Goal: Task Accomplishment & Management: Complete application form

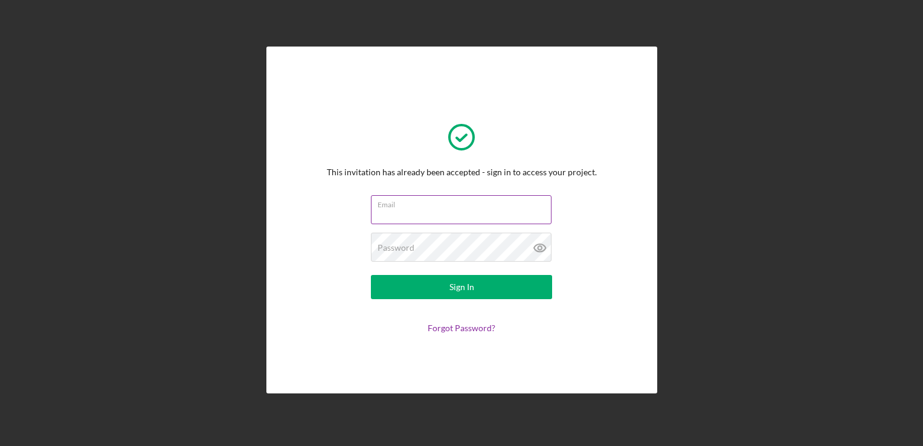
click at [502, 209] on input "Email" at bounding box center [461, 209] width 181 height 29
type input "[EMAIL_ADDRESS][DOMAIN_NAME]"
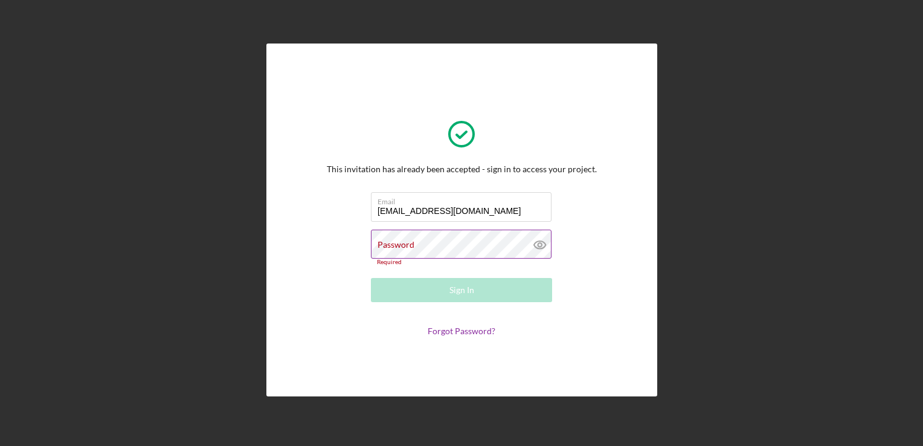
click at [541, 253] on icon at bounding box center [540, 244] width 30 height 30
click at [531, 251] on icon at bounding box center [540, 244] width 30 height 30
click at [491, 235] on div "Password Required" at bounding box center [461, 247] width 181 height 36
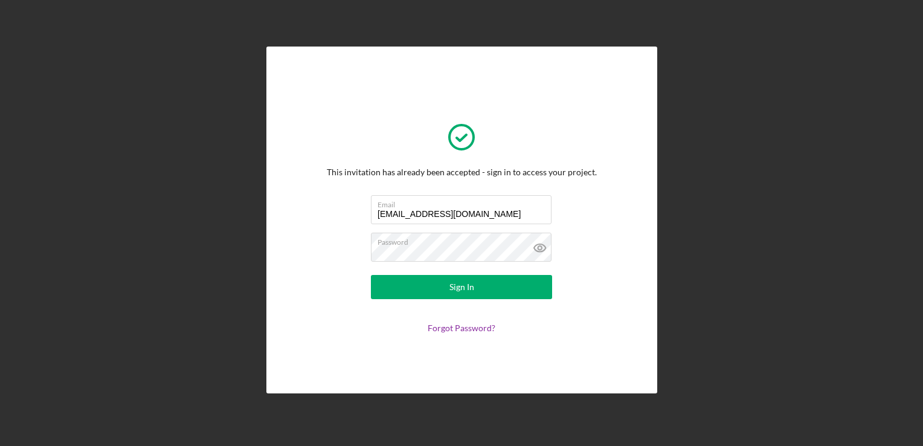
click at [546, 249] on icon at bounding box center [540, 247] width 30 height 30
click at [414, 205] on label "Email" at bounding box center [464, 202] width 174 height 13
click at [414, 205] on input "[EMAIL_ADDRESS][DOMAIN_NAME]" at bounding box center [461, 209] width 181 height 29
click at [412, 209] on input "[EMAIL_ADDRESS][DOMAIN_NAME]" at bounding box center [461, 209] width 181 height 29
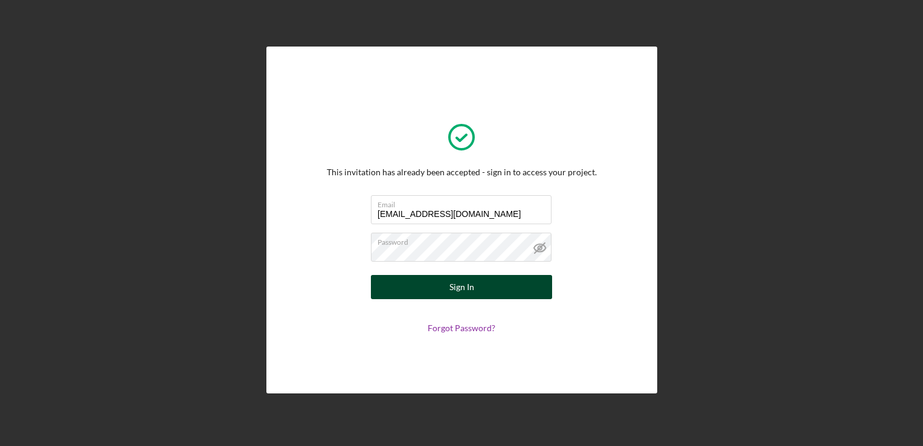
click at [464, 287] on div "Sign In" at bounding box center [461, 287] width 25 height 24
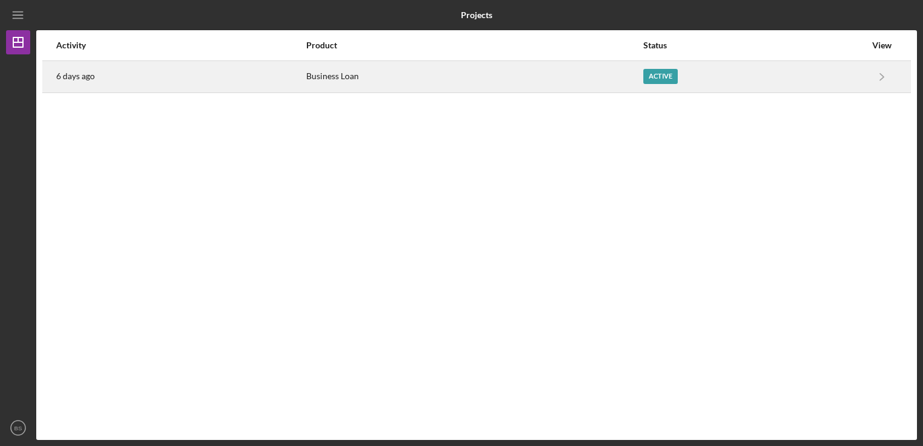
click at [582, 81] on div "Business Loan" at bounding box center [474, 77] width 336 height 30
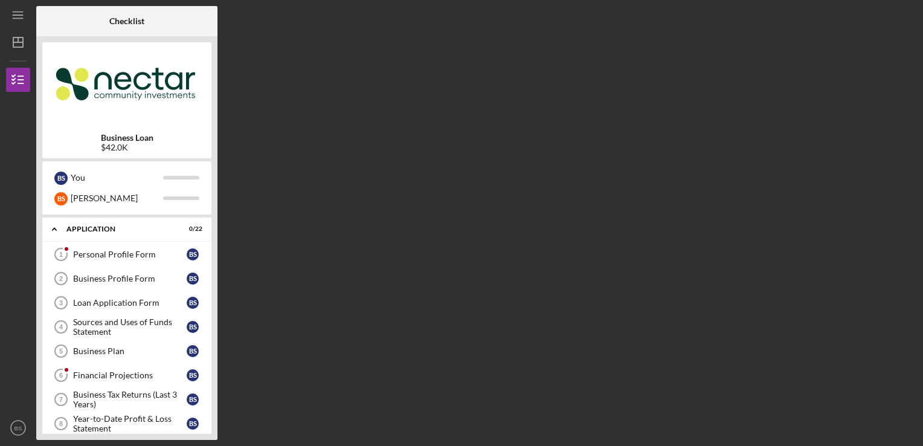
click at [397, 134] on div "Checklist Business Loan $42.0K B S You B S [PERSON_NAME] Icon/Expander Applicat…" at bounding box center [476, 223] width 880 height 434
click at [167, 257] on div "Personal Profile Form" at bounding box center [130, 254] width 114 height 10
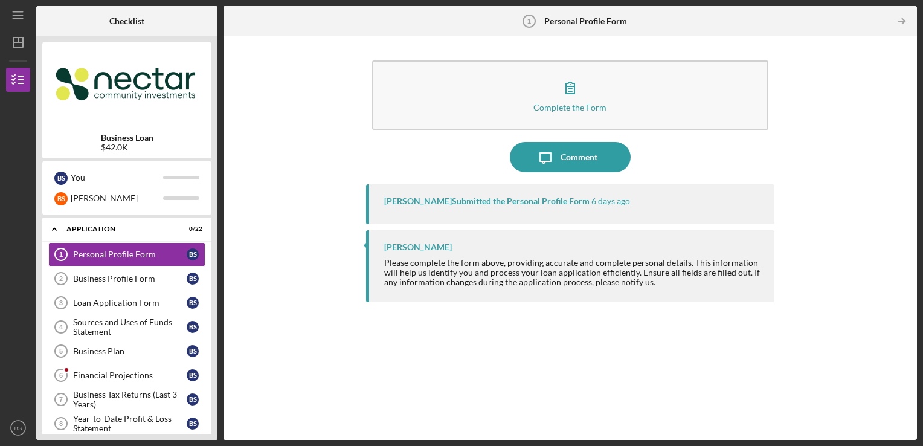
click at [398, 290] on div "[PERSON_NAME] Please complete the form above, providing accurate and complete p…" at bounding box center [570, 266] width 409 height 72
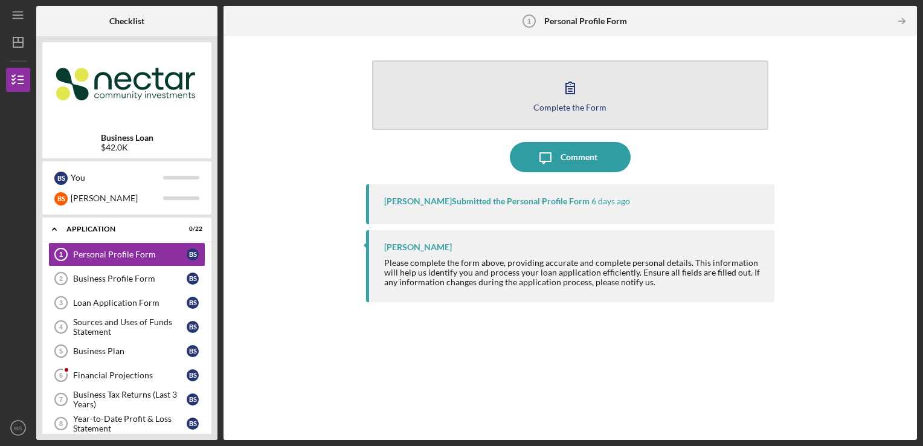
click at [575, 88] on icon "button" at bounding box center [570, 87] width 30 height 30
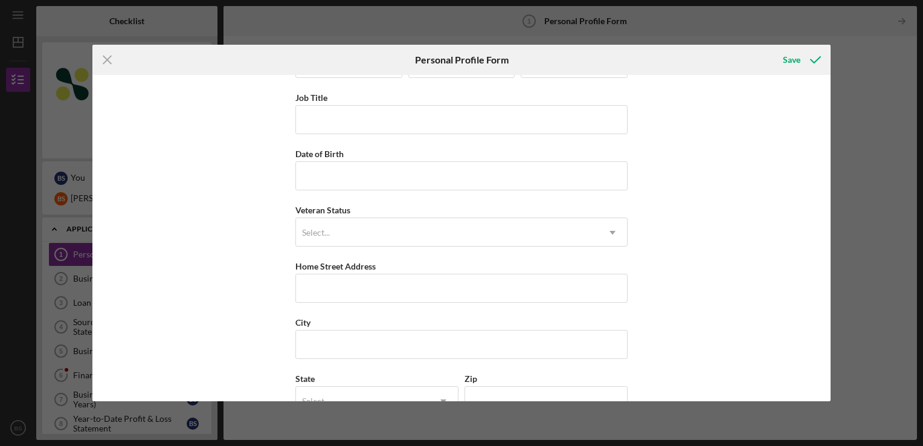
scroll to position [133, 0]
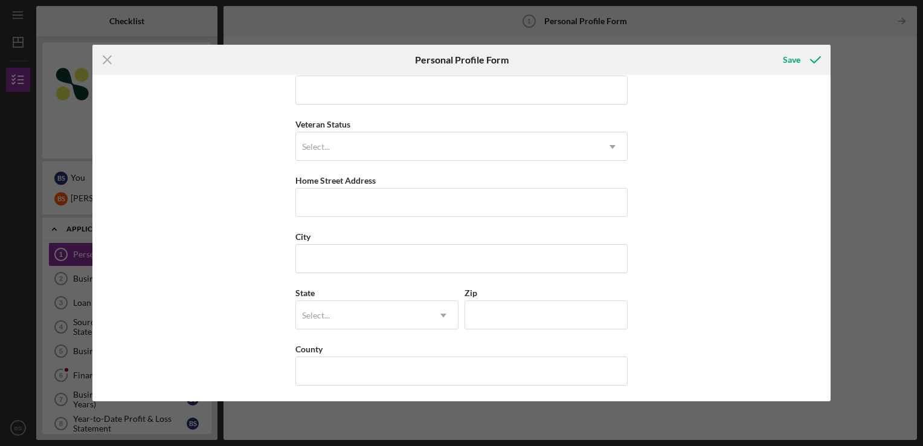
click at [109, 63] on line at bounding box center [107, 60] width 8 height 8
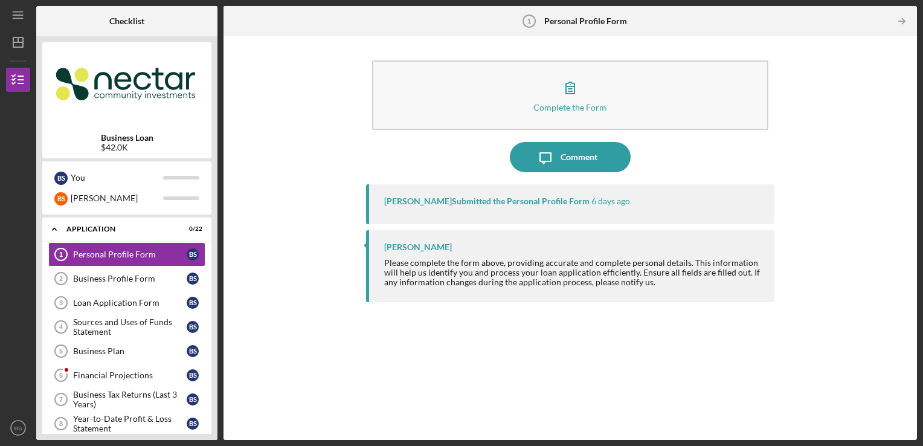
click at [601, 214] on div "[PERSON_NAME] Submitted the Personal Profile Form [DATE]" at bounding box center [570, 204] width 409 height 40
click at [569, 159] on div "Comment" at bounding box center [578, 157] width 37 height 30
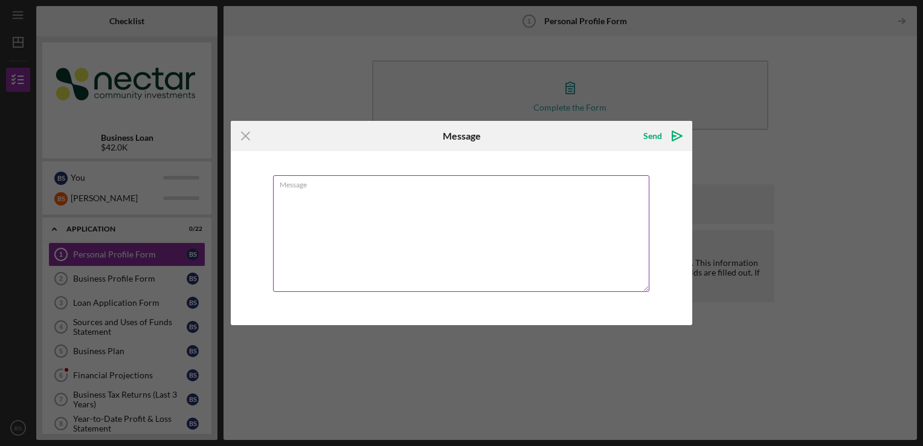
click at [470, 209] on textarea "Message" at bounding box center [461, 233] width 376 height 117
click at [367, 194] on textarea "Message" at bounding box center [461, 233] width 376 height 117
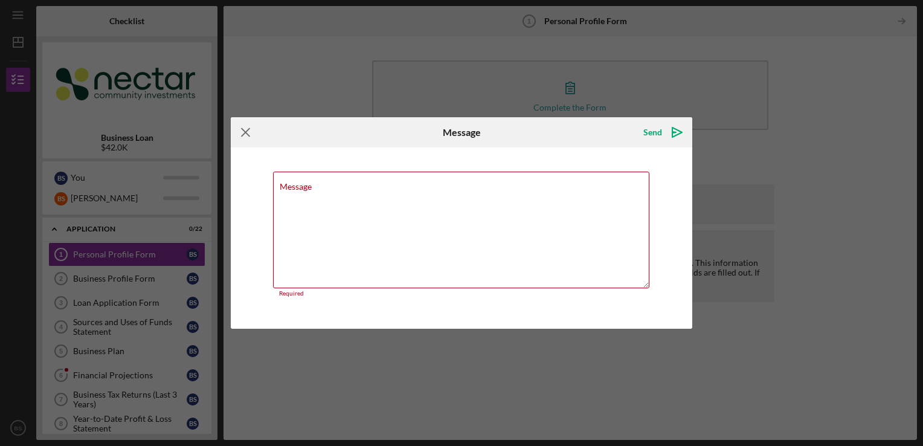
click at [248, 139] on icon "Icon/Menu Close" at bounding box center [246, 132] width 30 height 30
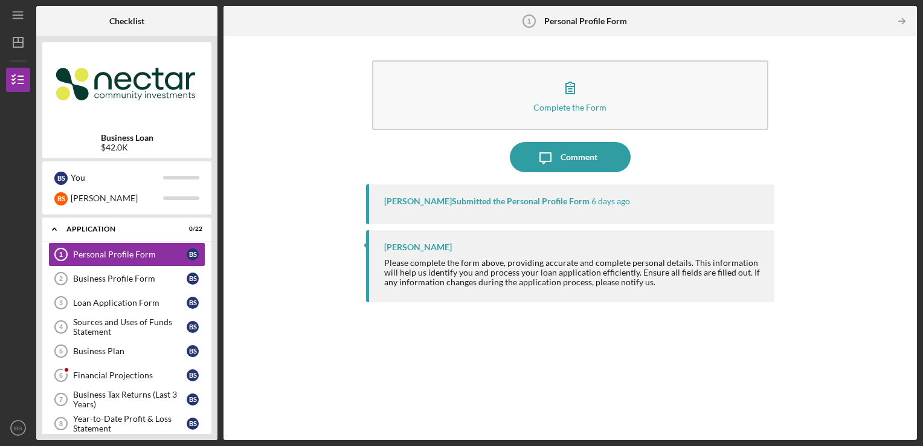
click at [470, 250] on div "[PERSON_NAME]" at bounding box center [573, 247] width 379 height 10
click at [309, 228] on div "Complete the Form Form Icon/Message Comment [PERSON_NAME] Submitted the Persona…" at bounding box center [569, 237] width 681 height 391
click at [287, 214] on div "Complete the Form Form Icon/Message Comment [PERSON_NAME] Submitted the Persona…" at bounding box center [569, 237] width 681 height 391
click at [127, 280] on div "Business Profile Form" at bounding box center [130, 279] width 114 height 10
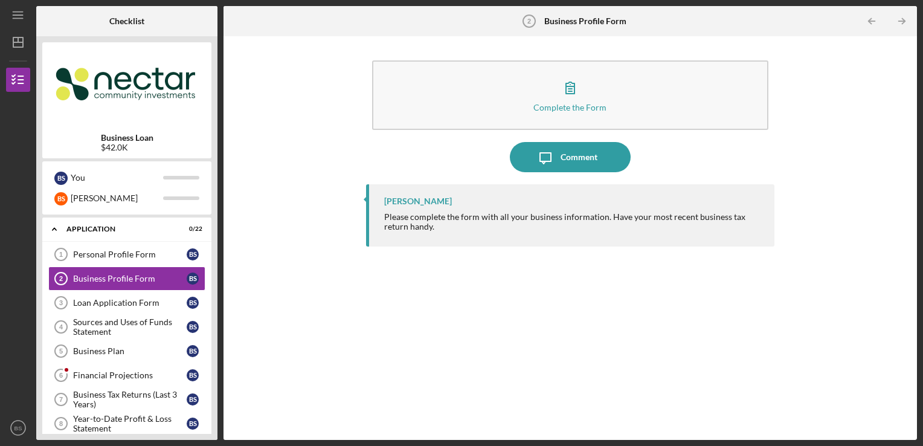
click at [514, 229] on div "Please complete the form with all your business information. Have your most rec…" at bounding box center [573, 221] width 379 height 19
click at [158, 255] on div "Personal Profile Form" at bounding box center [130, 254] width 114 height 10
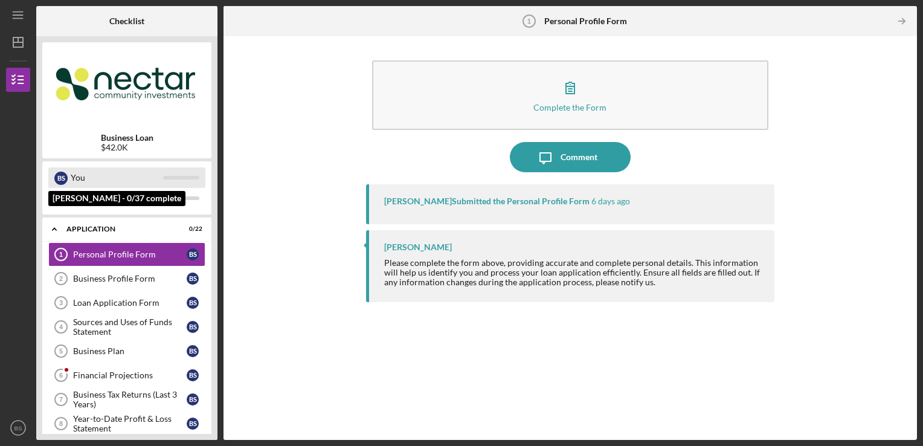
click at [127, 182] on div "You" at bounding box center [117, 177] width 92 height 21
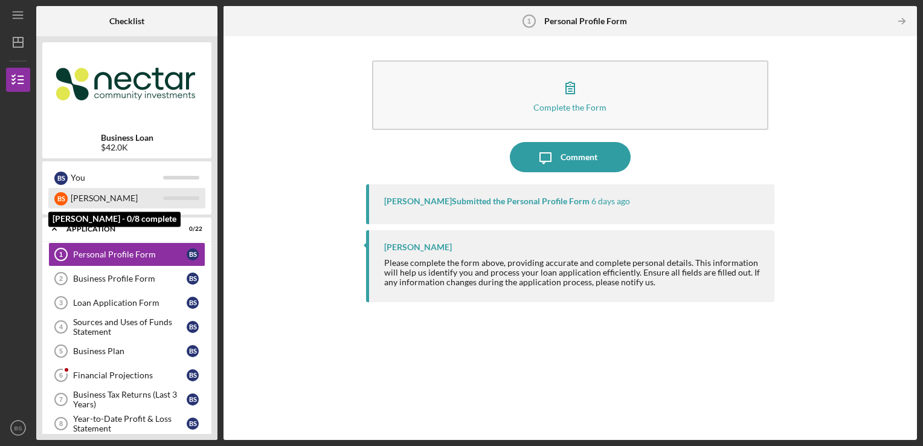
click at [114, 200] on div "[PERSON_NAME]" at bounding box center [117, 198] width 92 height 21
click at [107, 197] on div "[PERSON_NAME]" at bounding box center [117, 198] width 92 height 21
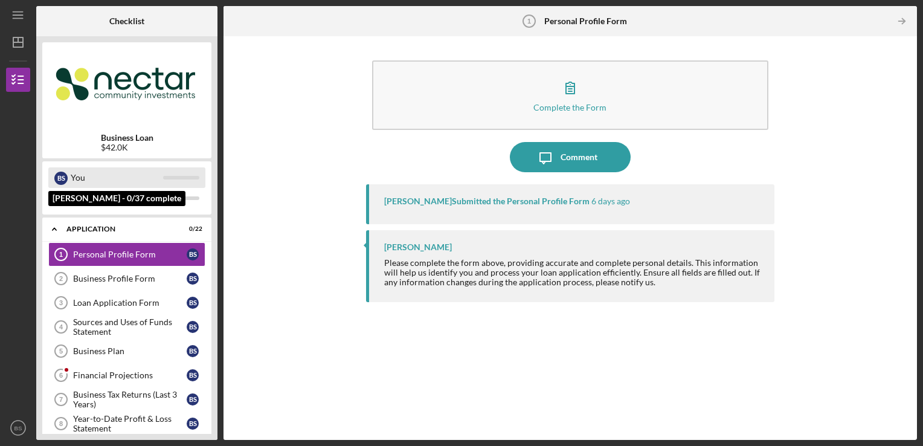
click at [101, 174] on div "You" at bounding box center [117, 177] width 92 height 21
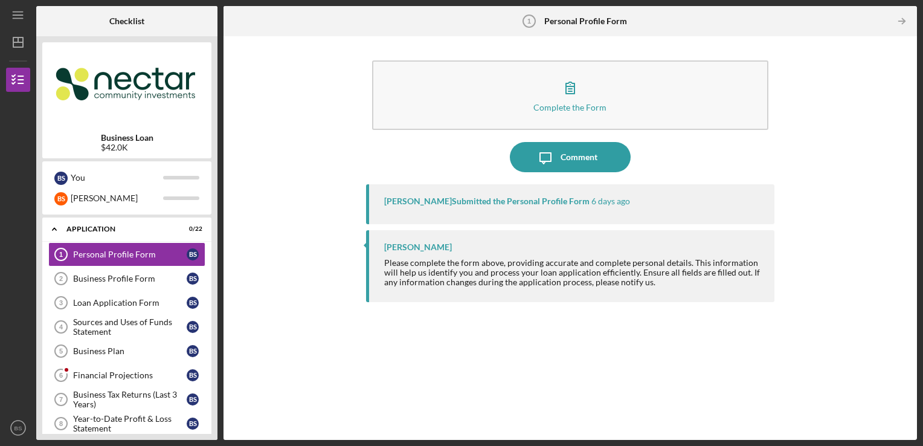
click at [257, 168] on div "Complete the Form Form Icon/Message Comment [PERSON_NAME] Submitted the Persona…" at bounding box center [569, 237] width 681 height 391
drag, startPoint x: 257, startPoint y: 168, endPoint x: 314, endPoint y: 167, distance: 57.4
click at [314, 167] on div "Complete the Form Form Icon/Message Comment [PERSON_NAME] Submitted the Persona…" at bounding box center [569, 237] width 681 height 391
click at [139, 255] on div "Personal Profile Form" at bounding box center [130, 254] width 114 height 10
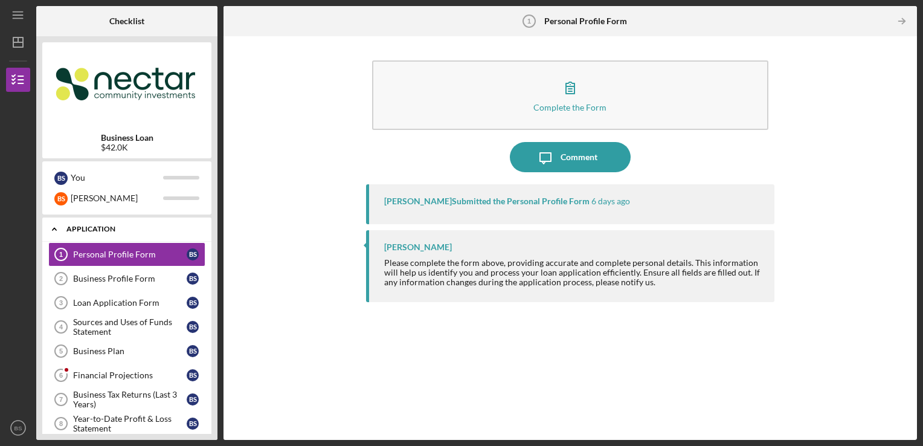
click at [146, 228] on div "Application" at bounding box center [131, 228] width 130 height 7
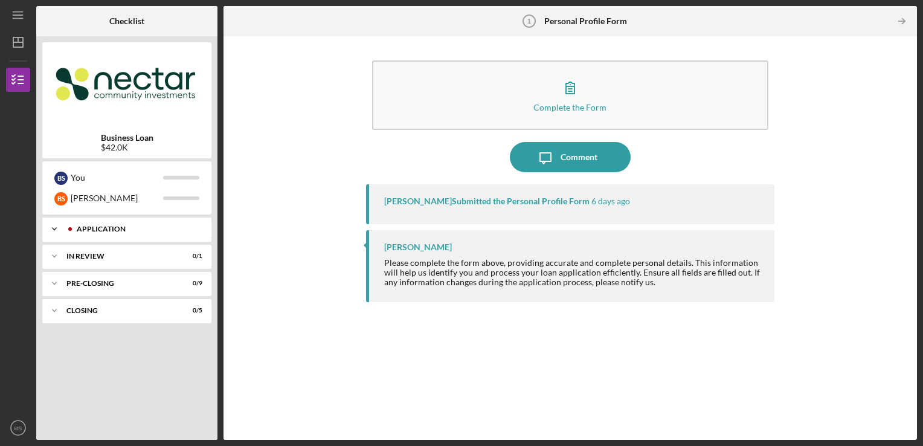
click at [146, 228] on div "Application" at bounding box center [137, 228] width 120 height 7
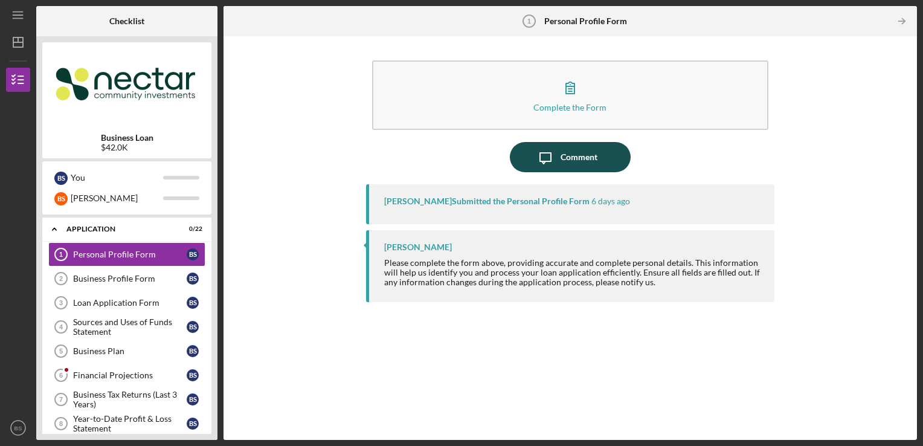
click at [561, 163] on div "Comment" at bounding box center [578, 157] width 37 height 30
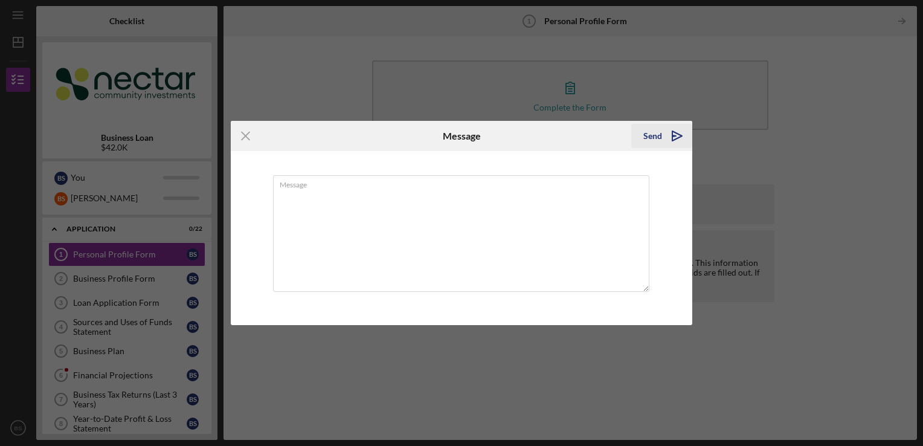
click at [671, 142] on icon "Icon/icon-invite-send" at bounding box center [677, 136] width 30 height 30
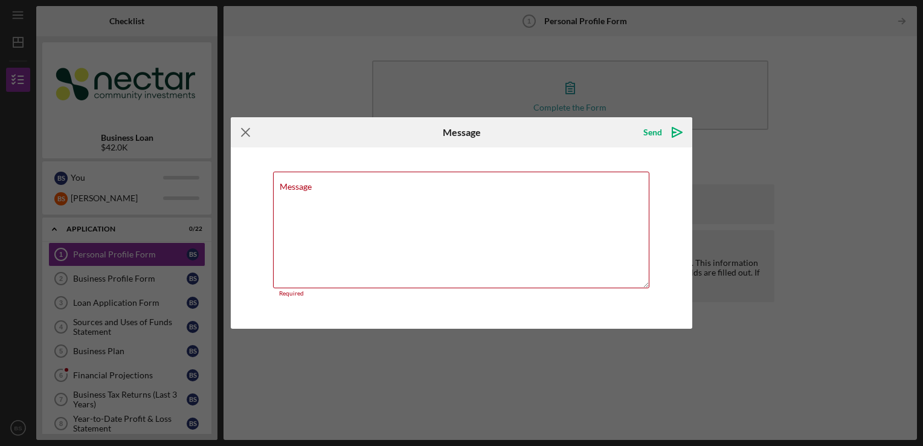
click at [246, 137] on icon "Icon/Menu Close" at bounding box center [246, 132] width 30 height 30
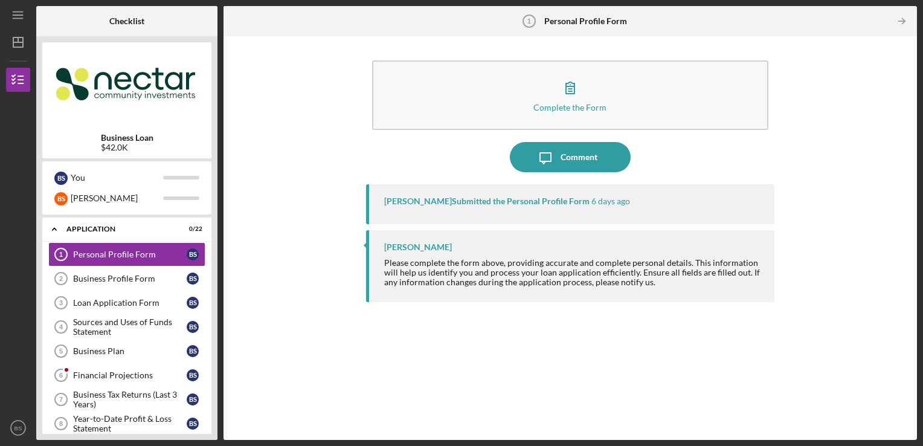
click at [605, 48] on div "Complete the Form Form Icon/Message Comment [PERSON_NAME] Submitted the Persona…" at bounding box center [570, 237] width 409 height 391
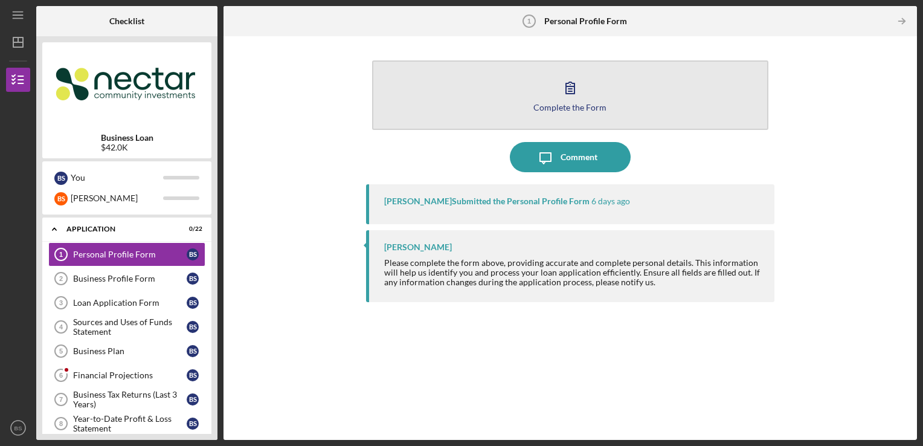
click at [594, 77] on button "Complete the Form Form" at bounding box center [570, 94] width 397 height 69
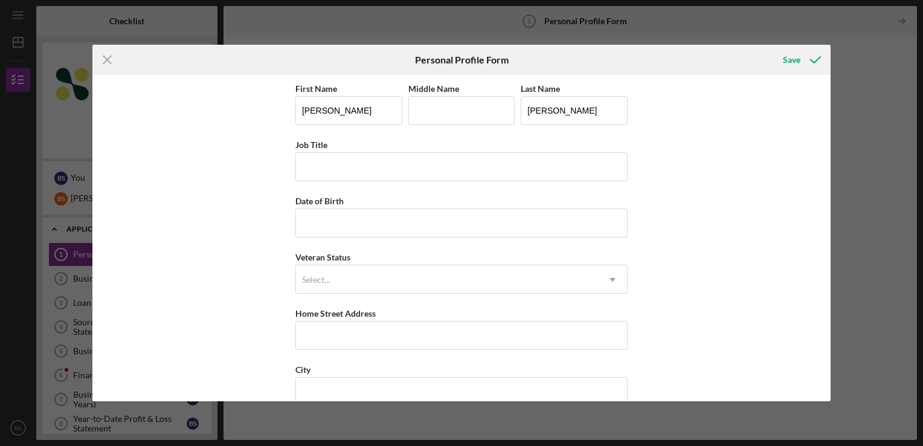
click at [638, 149] on div "First Name [PERSON_NAME] Middle Name Last Name [PERSON_NAME] Job Title Date of …" at bounding box center [461, 238] width 738 height 326
click at [460, 107] on input "Middle Name" at bounding box center [461, 110] width 107 height 29
click at [449, 97] on input "Middle Name" at bounding box center [461, 110] width 107 height 29
click at [361, 165] on input "Job Title" at bounding box center [461, 166] width 332 height 29
type input "t"
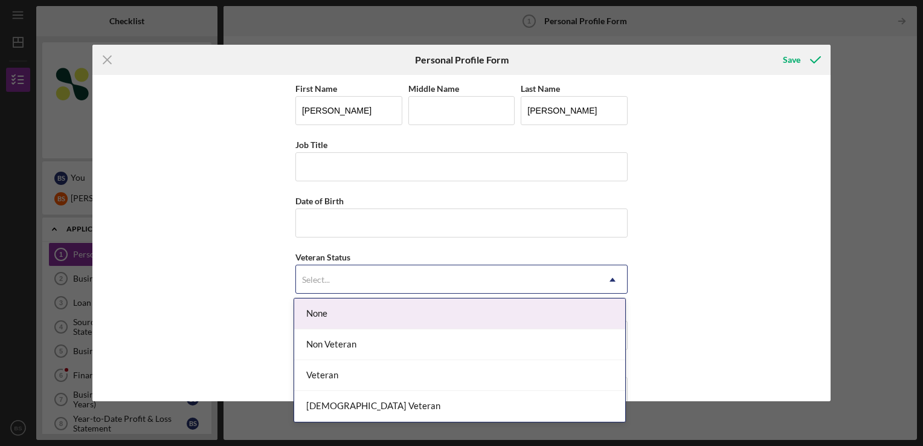
click at [513, 284] on div "Select..." at bounding box center [447, 280] width 302 height 28
click at [507, 308] on div "None" at bounding box center [459, 313] width 331 height 31
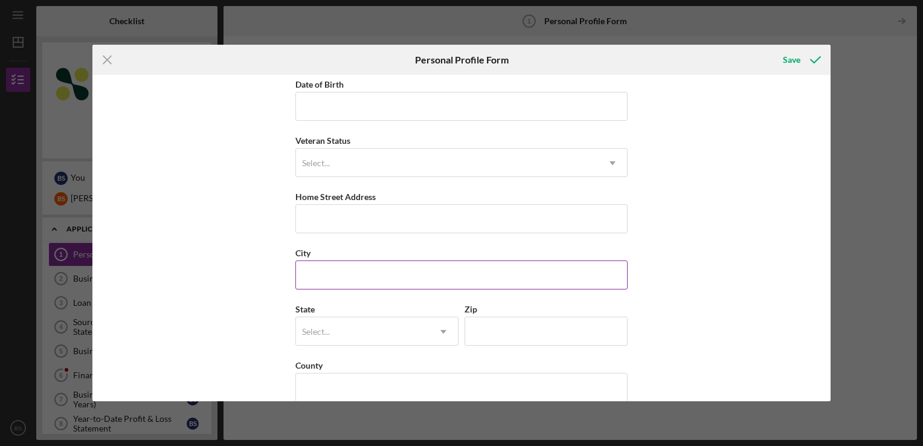
scroll to position [121, 0]
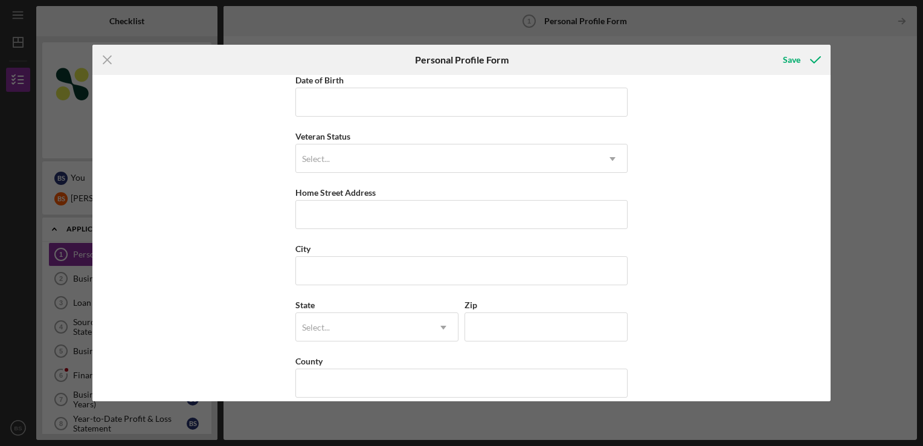
click at [511, 231] on div "First Name [PERSON_NAME] Middle Name Last Name [PERSON_NAME] Job Title Date of …" at bounding box center [461, 185] width 332 height 450
click at [511, 219] on input "Home Street Address" at bounding box center [461, 214] width 332 height 29
click at [752, 238] on div "First Name [PERSON_NAME] Middle Name Last Name [PERSON_NAME] Job Title Date of …" at bounding box center [461, 238] width 738 height 326
click at [495, 231] on div "First Name [PERSON_NAME] Middle Name Last Name [PERSON_NAME] Job Title Date of …" at bounding box center [461, 185] width 332 height 450
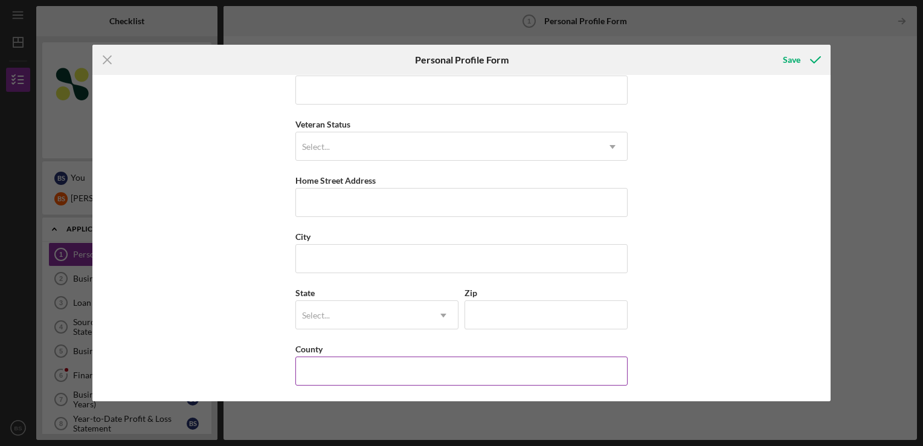
click at [394, 361] on input "County" at bounding box center [461, 370] width 332 height 29
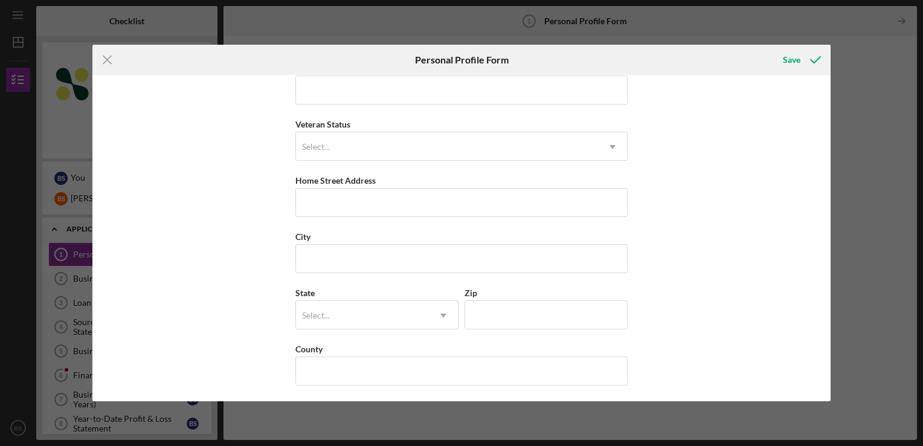
click at [712, 263] on div "First Name [PERSON_NAME] Middle Name Last Name [PERSON_NAME] Job Title Date of …" at bounding box center [461, 238] width 738 height 326
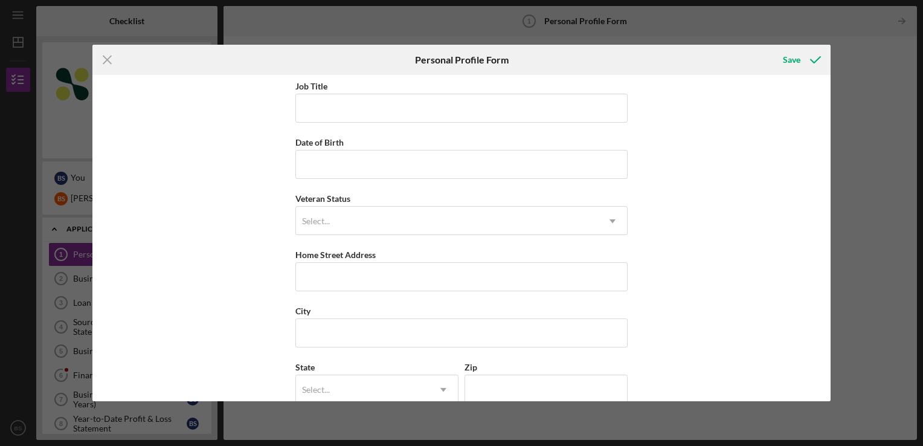
scroll to position [0, 0]
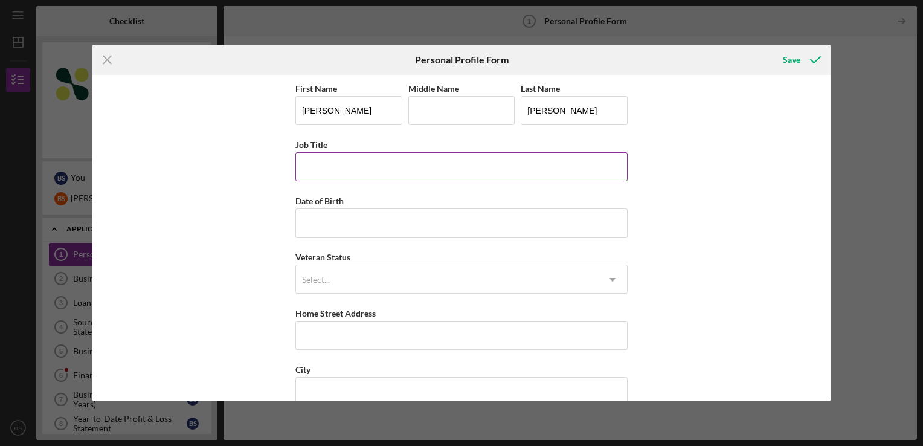
click at [313, 165] on input "Job Title" at bounding box center [461, 166] width 332 height 29
drag, startPoint x: 335, startPoint y: 149, endPoint x: 258, endPoint y: 138, distance: 77.4
click at [258, 138] on div "First Name [PERSON_NAME] Middle Name Last Name [PERSON_NAME] Job Title Date of …" at bounding box center [461, 238] width 738 height 326
copy label "Job Title"
click at [679, 151] on div "First Name [PERSON_NAME] Middle Name Last Name [PERSON_NAME] Job Title Date of …" at bounding box center [461, 238] width 738 height 326
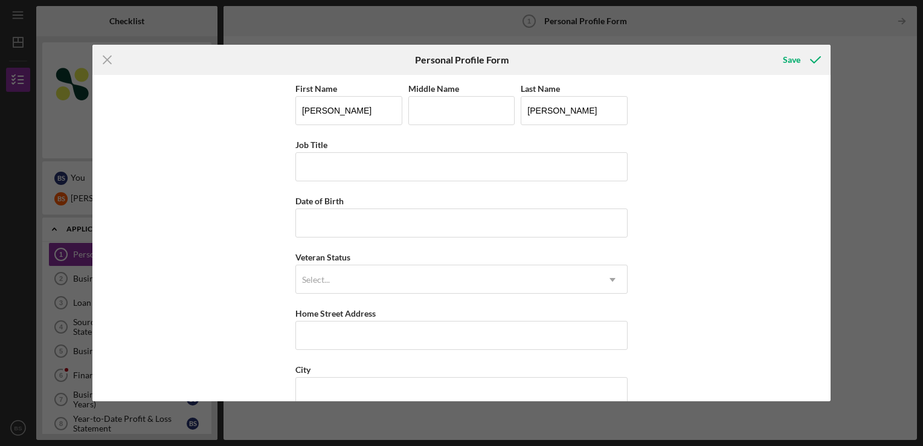
click at [848, 144] on div "Icon/Menu Close Personal Profile Form Save First Name [PERSON_NAME] Middle Name…" at bounding box center [461, 223] width 923 height 446
click at [860, 176] on div "Icon/Menu Close Personal Profile Form Save First Name [PERSON_NAME] Middle Name…" at bounding box center [461, 223] width 923 height 446
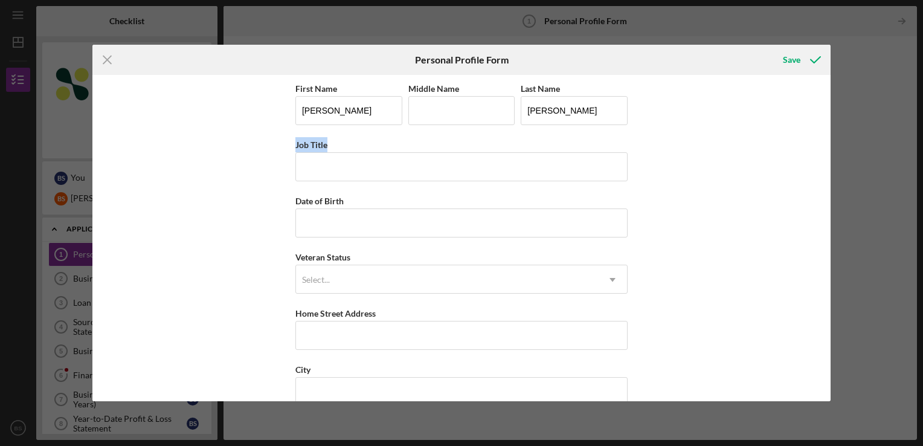
click at [860, 176] on div "Icon/Menu Close Personal Profile Form Save First Name [PERSON_NAME] Middle Name…" at bounding box center [461, 223] width 923 height 446
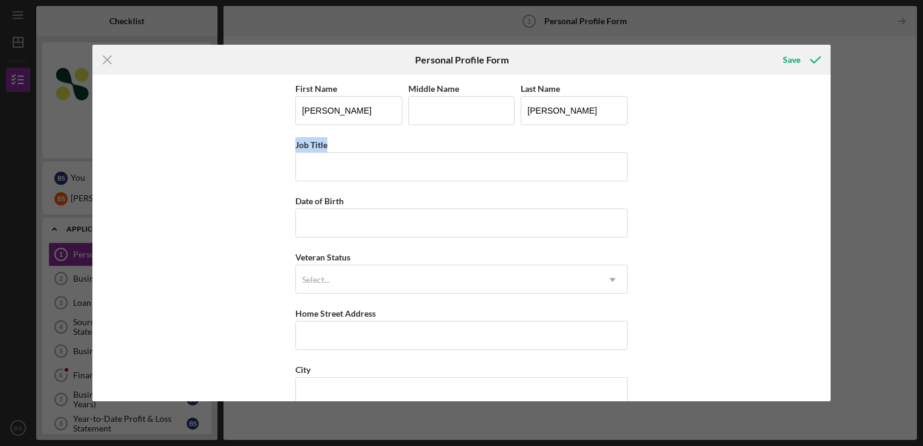
click at [860, 176] on div "Icon/Menu Close Personal Profile Form Save First Name [PERSON_NAME] Middle Name…" at bounding box center [461, 223] width 923 height 446
click at [859, 174] on div "Icon/Menu Close Personal Profile Form Save First Name [PERSON_NAME] Middle Name…" at bounding box center [461, 223] width 923 height 446
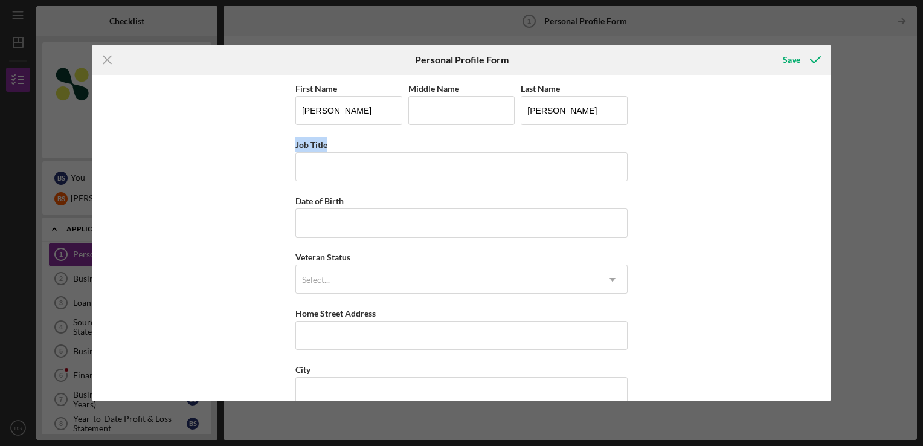
click at [859, 174] on div "Icon/Menu Close Personal Profile Form Save First Name [PERSON_NAME] Middle Name…" at bounding box center [461, 223] width 923 height 446
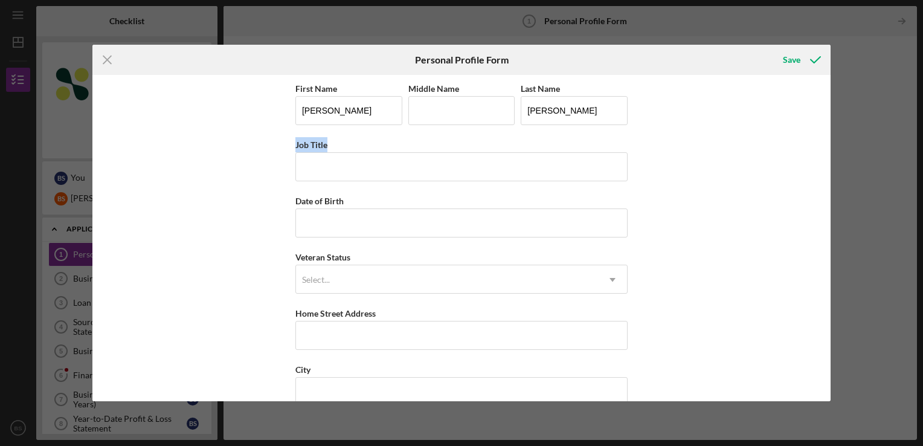
click at [859, 174] on div "Icon/Menu Close Personal Profile Form Save First Name [PERSON_NAME] Middle Name…" at bounding box center [461, 223] width 923 height 446
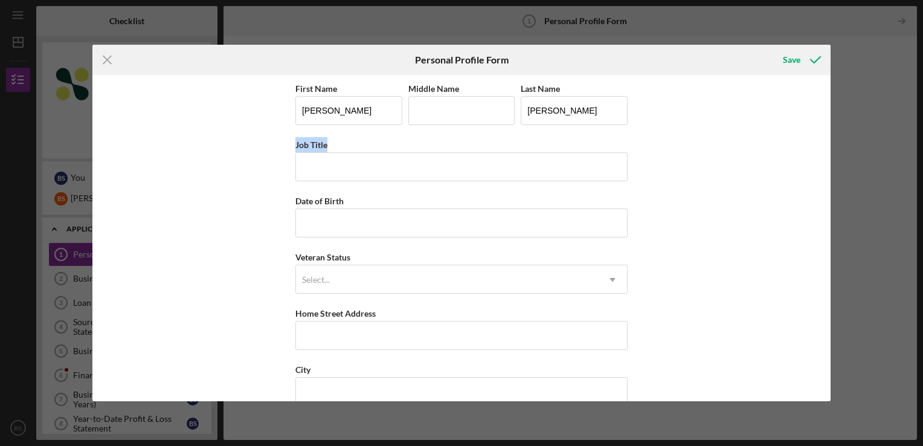
click at [859, 174] on div "Icon/Menu Close Personal Profile Form Save First Name [PERSON_NAME] Middle Name…" at bounding box center [461, 223] width 923 height 446
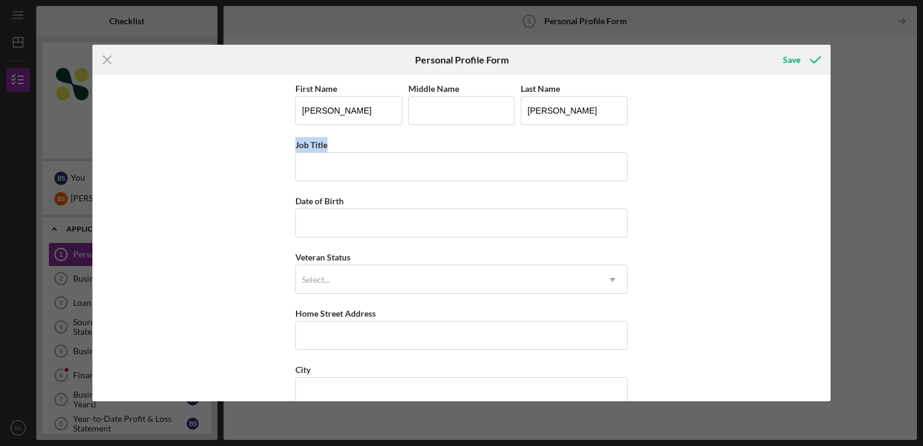
click at [859, 174] on div "Icon/Menu Close Personal Profile Form Save First Name [PERSON_NAME] Middle Name…" at bounding box center [461, 223] width 923 height 446
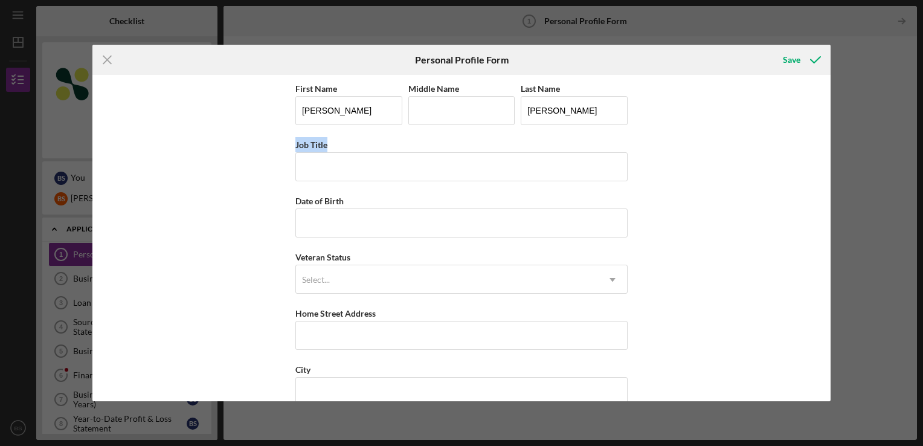
click at [859, 174] on div "Icon/Menu Close Personal Profile Form Save First Name [PERSON_NAME] Middle Name…" at bounding box center [461, 223] width 923 height 446
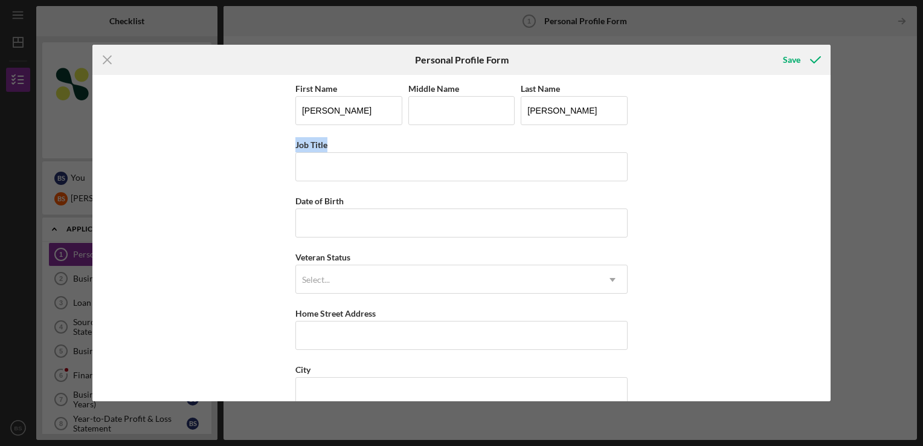
click at [859, 174] on div "Icon/Menu Close Personal Profile Form Save First Name [PERSON_NAME] Middle Name…" at bounding box center [461, 223] width 923 height 446
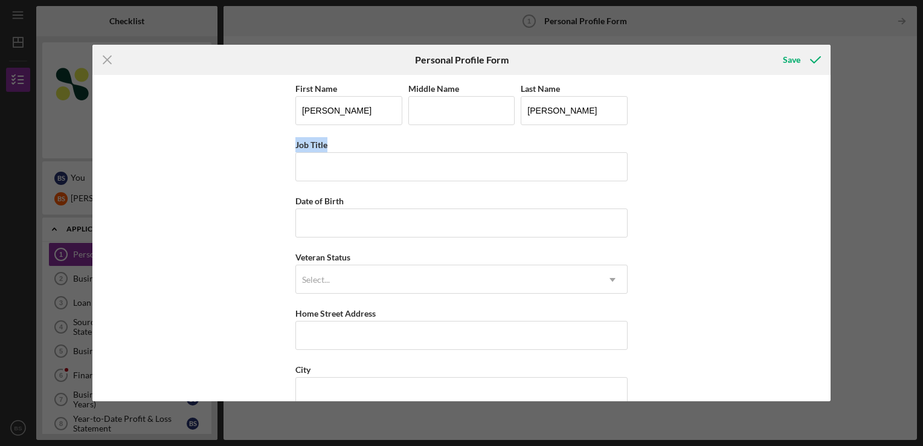
click at [859, 174] on div "Icon/Menu Close Personal Profile Form Save First Name [PERSON_NAME] Middle Name…" at bounding box center [461, 223] width 923 height 446
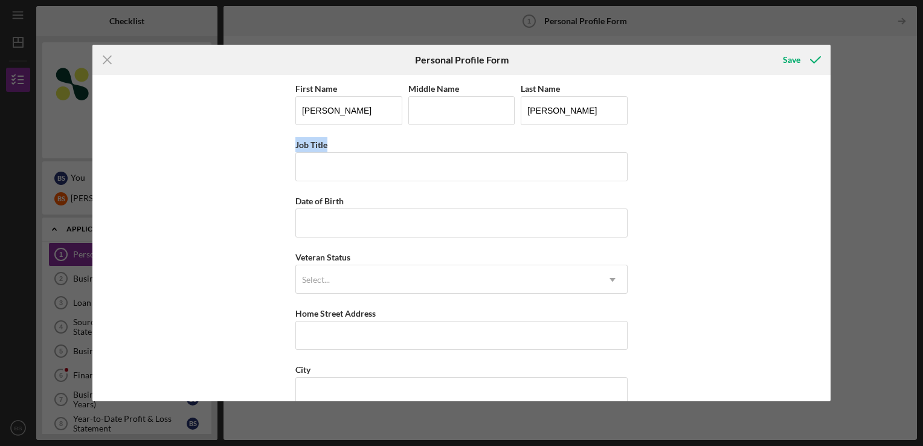
click at [859, 174] on div "Icon/Menu Close Personal Profile Form Save First Name [PERSON_NAME] Middle Name…" at bounding box center [461, 223] width 923 height 446
click at [858, 174] on div "Icon/Menu Close Personal Profile Form Save First Name [PERSON_NAME] Middle Name…" at bounding box center [461, 223] width 923 height 446
click at [854, 170] on div "Icon/Menu Close Personal Profile Form Save First Name [PERSON_NAME] Middle Name…" at bounding box center [461, 223] width 923 height 446
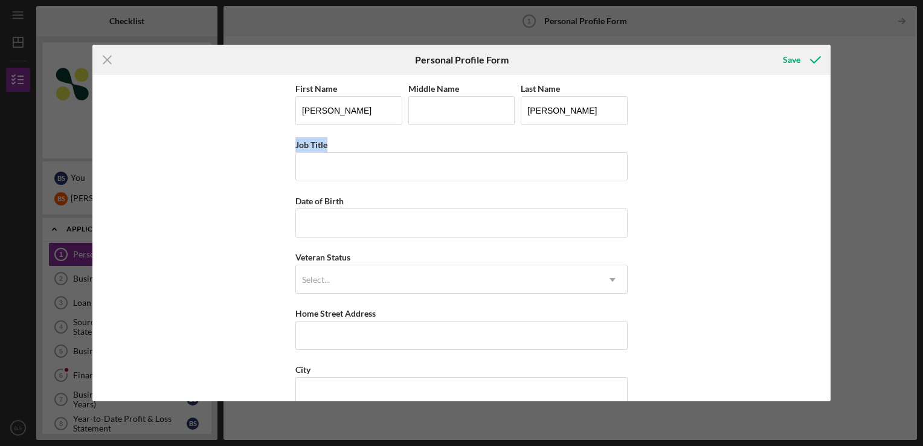
click at [854, 170] on div "Icon/Menu Close Personal Profile Form Save First Name [PERSON_NAME] Middle Name…" at bounding box center [461, 223] width 923 height 446
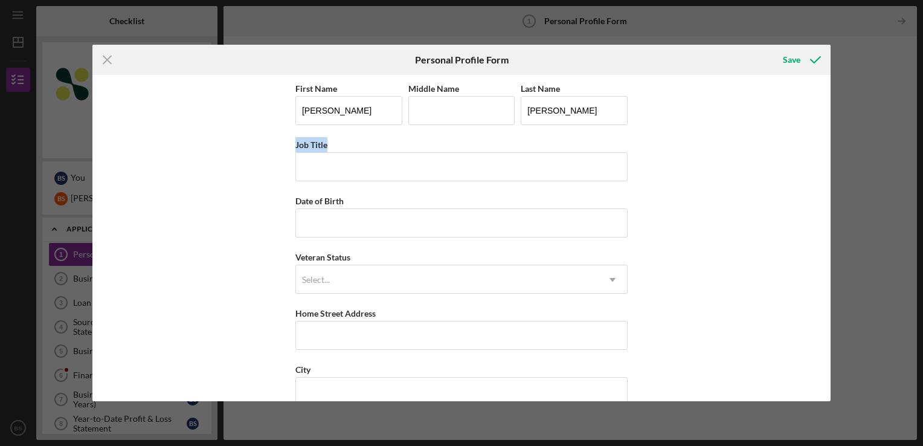
click at [854, 170] on div "Icon/Menu Close Personal Profile Form Save First Name [PERSON_NAME] Middle Name…" at bounding box center [461, 223] width 923 height 446
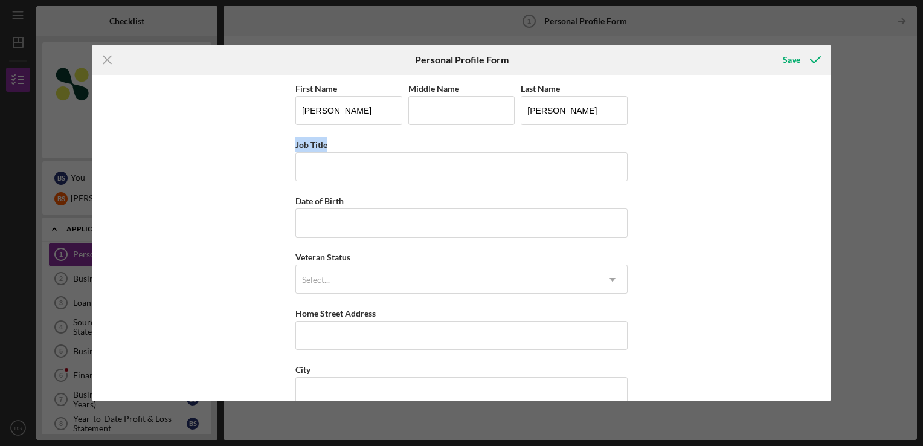
drag, startPoint x: 854, startPoint y: 170, endPoint x: 821, endPoint y: 173, distance: 32.7
drag, startPoint x: 821, startPoint y: 173, endPoint x: 814, endPoint y: 173, distance: 7.2
click at [814, 173] on div "First Name [PERSON_NAME] Middle Name Last Name [PERSON_NAME] Job Title Date of …" at bounding box center [461, 238] width 738 height 326
click at [883, 134] on div "Icon/Menu Close Personal Profile Form Save First Name [PERSON_NAME] Middle Name…" at bounding box center [461, 223] width 923 height 446
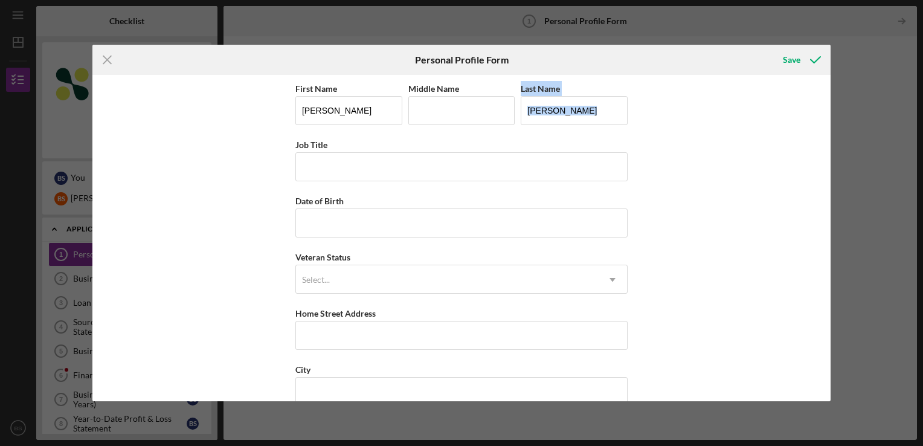
click at [884, 134] on div "Icon/Menu Close Personal Profile Form Save First Name [PERSON_NAME] Middle Name…" at bounding box center [461, 223] width 923 height 446
click at [883, 134] on div "Icon/Menu Close Personal Profile Form Save First Name [PERSON_NAME] Middle Name…" at bounding box center [461, 223] width 923 height 446
click at [882, 132] on div "Icon/Menu Close Personal Profile Form Save First Name [PERSON_NAME] Middle Name…" at bounding box center [461, 223] width 923 height 446
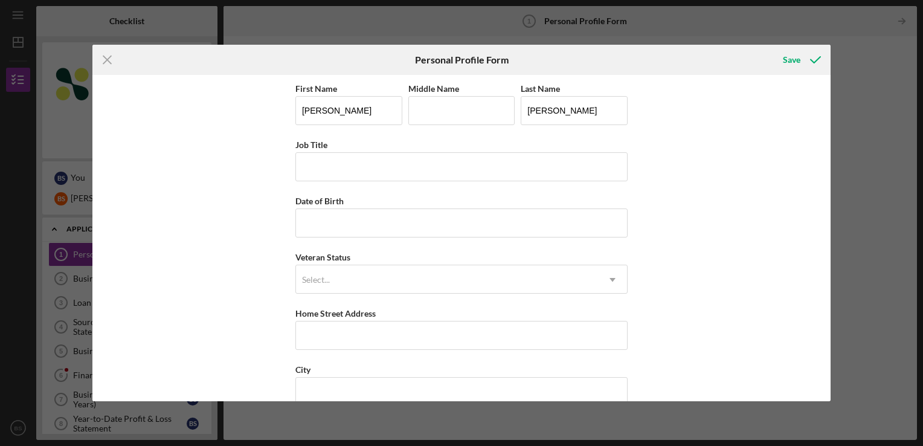
drag, startPoint x: 882, startPoint y: 132, endPoint x: 831, endPoint y: 182, distance: 71.3
click at [831, 182] on div "Icon/Menu Close Personal Profile Form Save First Name [PERSON_NAME] Middle Name…" at bounding box center [461, 223] width 923 height 446
click at [845, 180] on div "Icon/Menu Close Personal Profile Form Save First Name [PERSON_NAME] Middle Name…" at bounding box center [461, 223] width 923 height 446
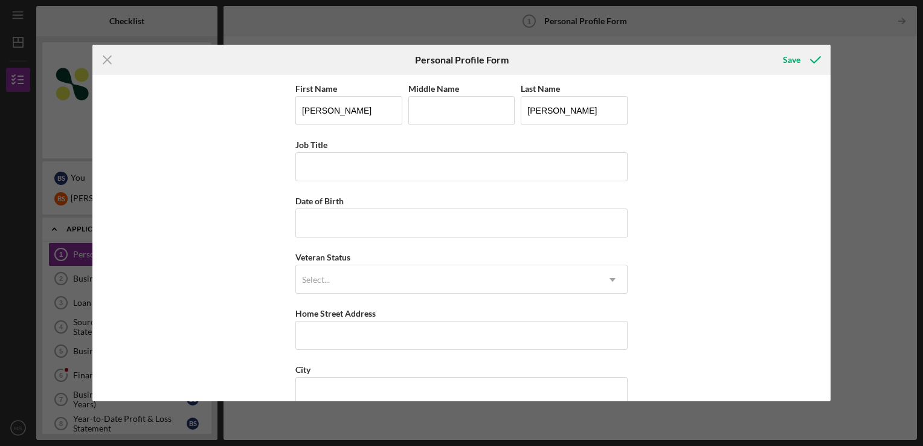
click at [845, 180] on div "Icon/Menu Close Personal Profile Form Save First Name [PERSON_NAME] Middle Name…" at bounding box center [461, 223] width 923 height 446
click at [850, 180] on div "Icon/Menu Close Personal Profile Form Save First Name [PERSON_NAME] Middle Name…" at bounding box center [461, 223] width 923 height 446
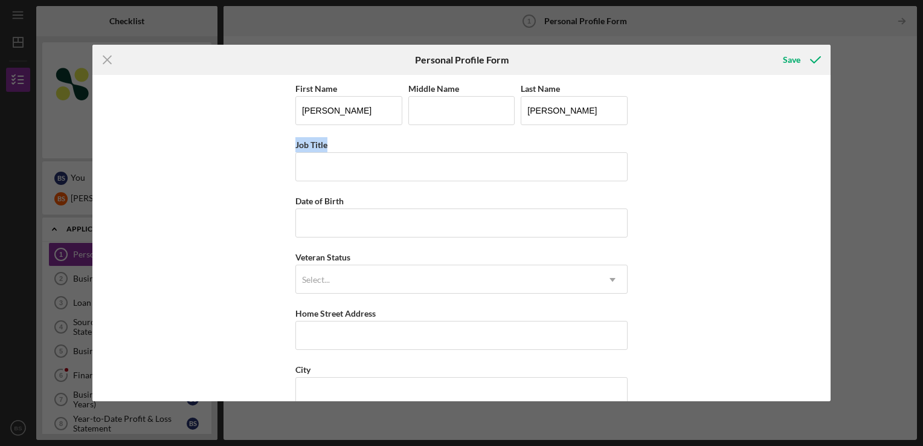
click at [850, 180] on div "Icon/Menu Close Personal Profile Form Save First Name [PERSON_NAME] Middle Name…" at bounding box center [461, 223] width 923 height 446
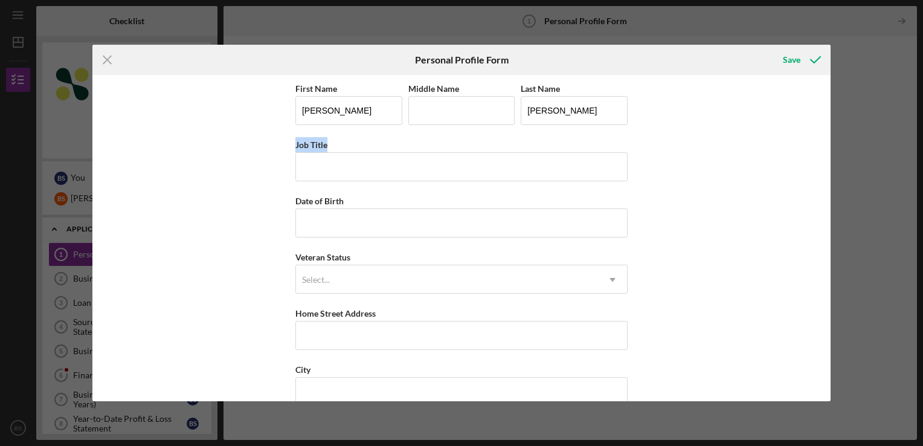
click at [850, 180] on div "Icon/Menu Close Personal Profile Form Save First Name [PERSON_NAME] Middle Name…" at bounding box center [461, 223] width 923 height 446
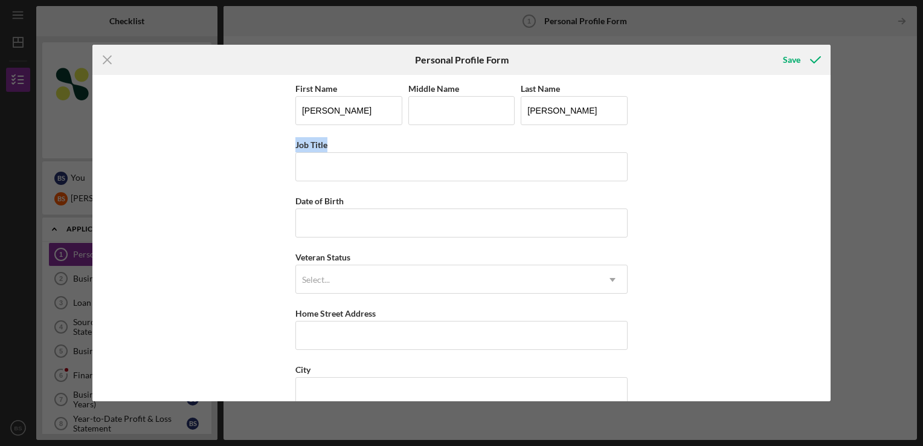
click at [850, 180] on div "Icon/Menu Close Personal Profile Form Save First Name [PERSON_NAME] Middle Name…" at bounding box center [461, 223] width 923 height 446
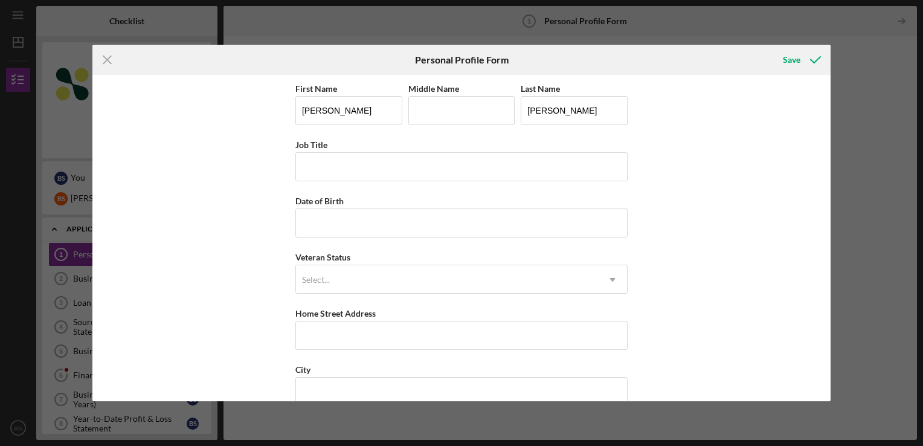
click at [850, 180] on div "Icon/Menu Close Personal Profile Form Save First Name [PERSON_NAME] Middle Name…" at bounding box center [461, 223] width 923 height 446
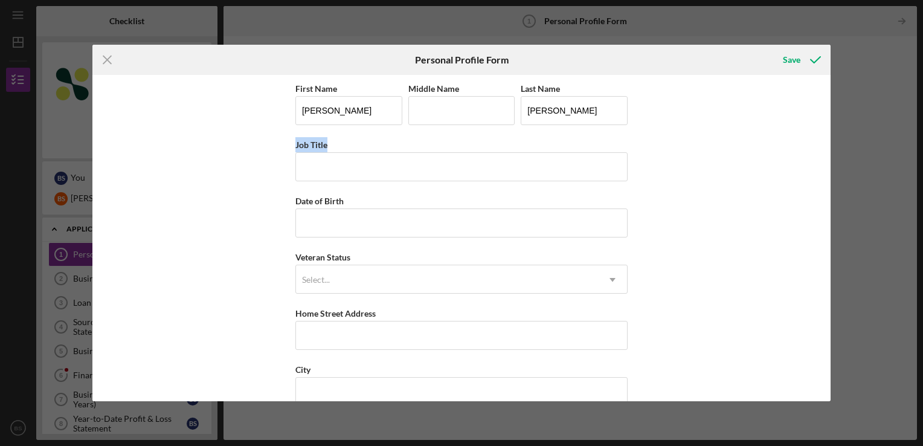
click at [850, 180] on div "Icon/Menu Close Personal Profile Form Save First Name [PERSON_NAME] Middle Name…" at bounding box center [461, 223] width 923 height 446
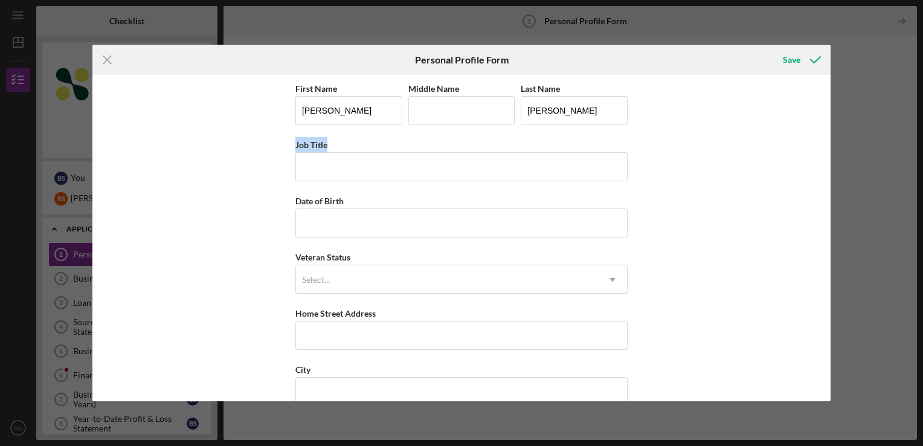
click at [850, 180] on div "Icon/Menu Close Personal Profile Form Save First Name [PERSON_NAME] Middle Name…" at bounding box center [461, 223] width 923 height 446
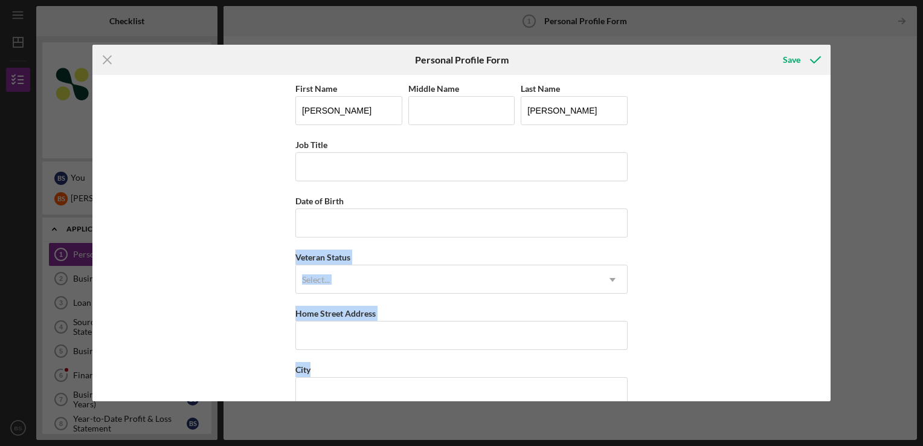
drag, startPoint x: 850, startPoint y: 180, endPoint x: 874, endPoint y: 362, distance: 183.3
click at [874, 362] on div "Icon/Menu Close Personal Profile Form Save First Name [PERSON_NAME] Middle Name…" at bounding box center [461, 223] width 923 height 446
drag, startPoint x: 874, startPoint y: 362, endPoint x: 862, endPoint y: 202, distance: 160.5
click at [862, 202] on div "Icon/Menu Close Personal Profile Form Save First Name [PERSON_NAME] Middle Name…" at bounding box center [461, 223] width 923 height 446
click at [862, 200] on div "Icon/Menu Close Personal Profile Form Save First Name [PERSON_NAME] Middle Name…" at bounding box center [461, 223] width 923 height 446
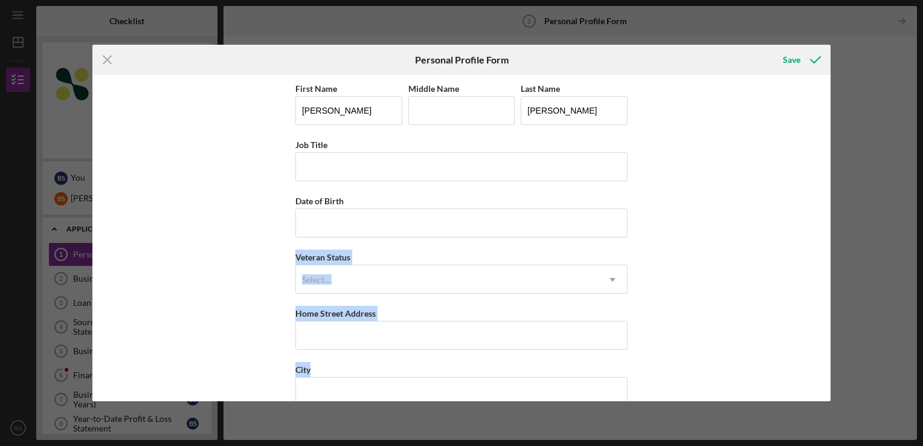
click at [857, 197] on div "Icon/Menu Close Personal Profile Form Save First Name [PERSON_NAME] Middle Name…" at bounding box center [461, 223] width 923 height 446
click at [857, 194] on div "Icon/Menu Close Personal Profile Form Save First Name [PERSON_NAME] Middle Name…" at bounding box center [461, 223] width 923 height 446
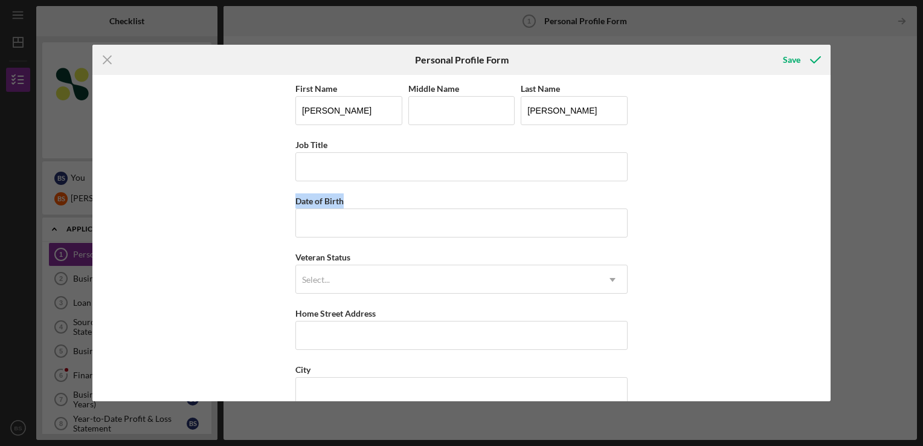
click at [856, 194] on div "Icon/Menu Close Personal Profile Form Save First Name [PERSON_NAME] Middle Name…" at bounding box center [461, 223] width 923 height 446
click at [853, 203] on div "Icon/Menu Close Personal Profile Form Save First Name [PERSON_NAME] Middle Name…" at bounding box center [461, 223] width 923 height 446
click at [853, 204] on div "Icon/Menu Close Personal Profile Form Save First Name [PERSON_NAME] Middle Name…" at bounding box center [461, 223] width 923 height 446
click at [850, 204] on div "Icon/Menu Close Personal Profile Form Save First Name [PERSON_NAME] Middle Name…" at bounding box center [461, 223] width 923 height 446
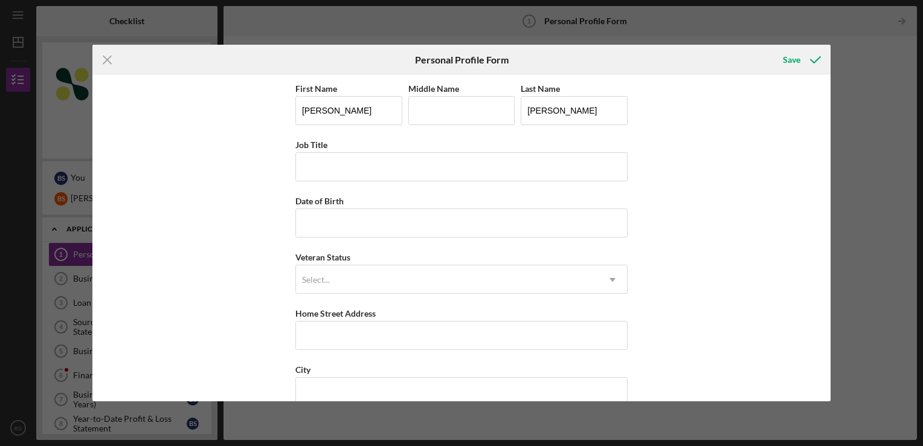
click at [849, 204] on div "Icon/Menu Close Personal Profile Form Save First Name [PERSON_NAME] Middle Name…" at bounding box center [461, 223] width 923 height 446
click at [845, 200] on div "Icon/Menu Close Personal Profile Form Save First Name [PERSON_NAME] Middle Name…" at bounding box center [461, 223] width 923 height 446
click at [840, 200] on div "Icon/Menu Close Personal Profile Form Save First Name [PERSON_NAME] Middle Name…" at bounding box center [461, 223] width 923 height 446
click at [839, 199] on div "Icon/Menu Close Personal Profile Form Save First Name [PERSON_NAME] Middle Name…" at bounding box center [461, 223] width 923 height 446
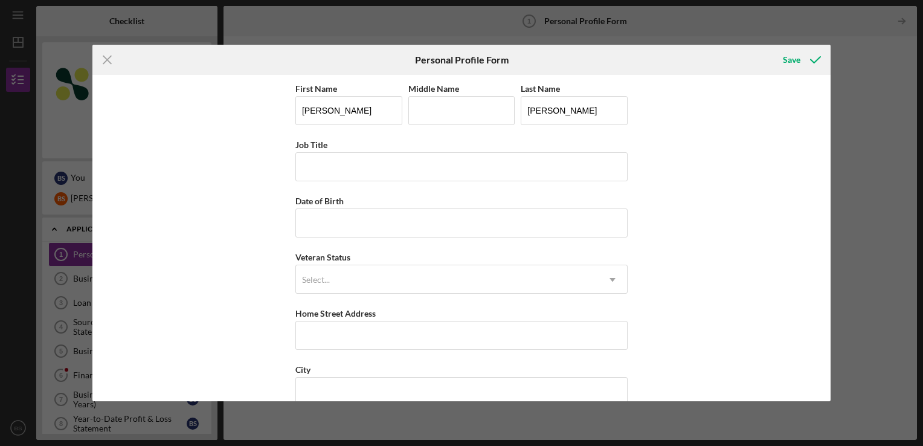
click at [188, 52] on div "Icon/Menu Close" at bounding box center [215, 60] width 246 height 30
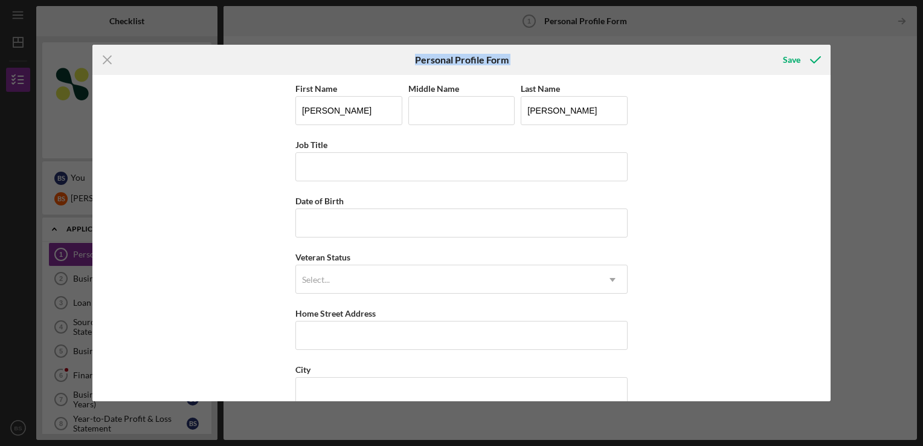
click at [188, 52] on div "Icon/Menu Close" at bounding box center [215, 60] width 246 height 30
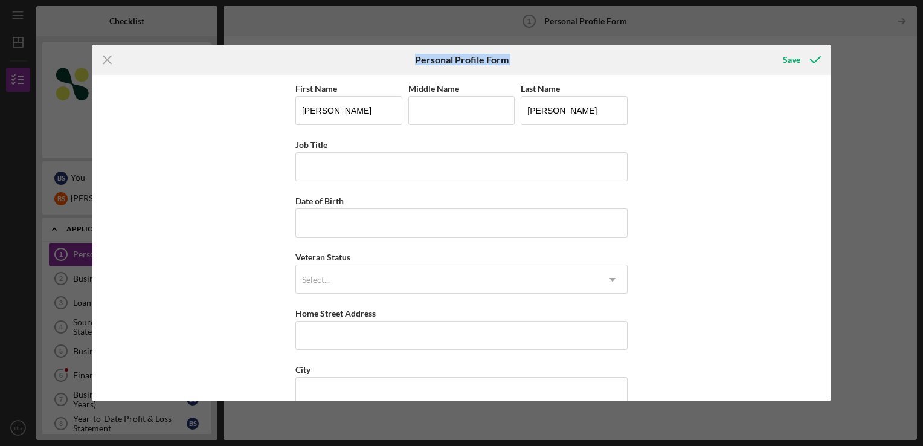
click at [188, 52] on div "Icon/Menu Close" at bounding box center [215, 60] width 246 height 30
click at [171, 171] on div "First Name [PERSON_NAME] Middle Name Last Name [PERSON_NAME] Job Title Date of …" at bounding box center [461, 238] width 738 height 326
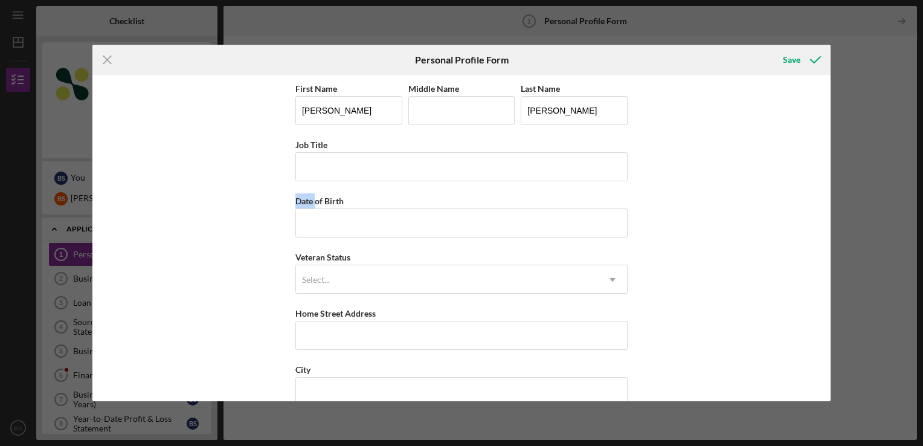
click at [171, 171] on div "First Name [PERSON_NAME] Middle Name Last Name [PERSON_NAME] Job Title Date of …" at bounding box center [461, 238] width 738 height 326
drag, startPoint x: 171, startPoint y: 171, endPoint x: 235, endPoint y: 182, distance: 64.4
click at [235, 182] on div "First Name [PERSON_NAME] Middle Name Last Name [PERSON_NAME] Job Title Date of …" at bounding box center [461, 238] width 738 height 326
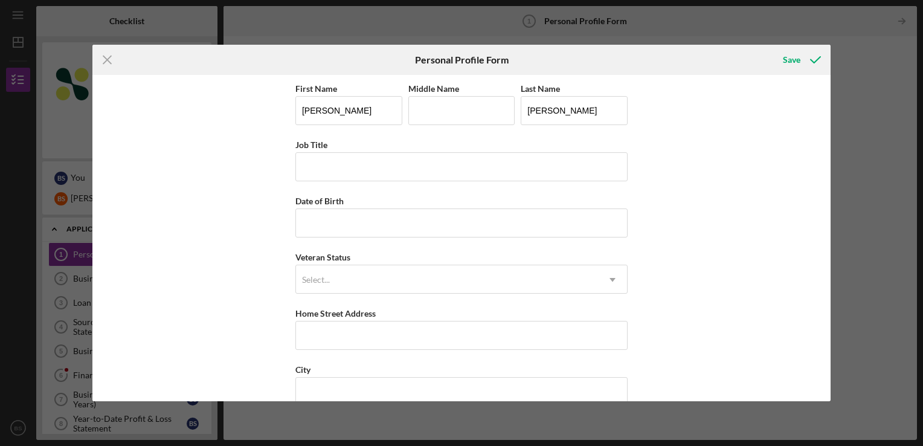
click at [235, 182] on div "First Name [PERSON_NAME] Middle Name Last Name [PERSON_NAME] Job Title Date of …" at bounding box center [461, 238] width 738 height 326
click at [450, 191] on div "First Name [PERSON_NAME] Middle Name Last Name [PERSON_NAME] Job Title Date of …" at bounding box center [461, 306] width 332 height 450
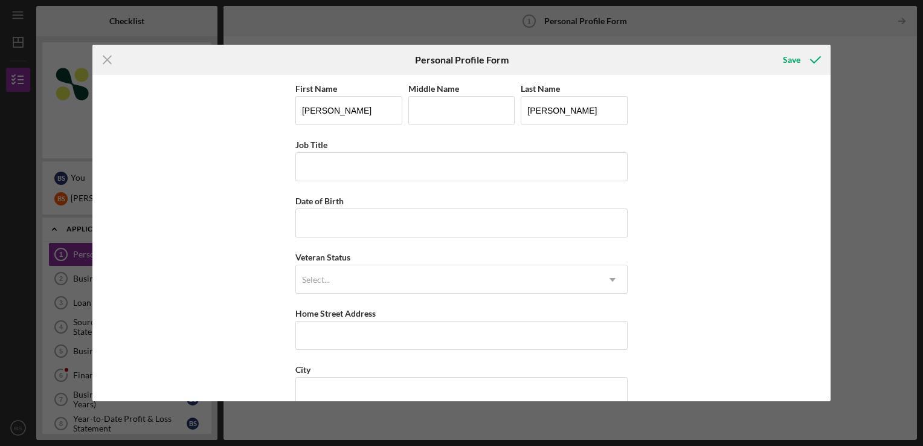
click at [720, 156] on div "First Name [PERSON_NAME] Middle Name Last Name [PERSON_NAME] Job Title Date of …" at bounding box center [461, 238] width 738 height 326
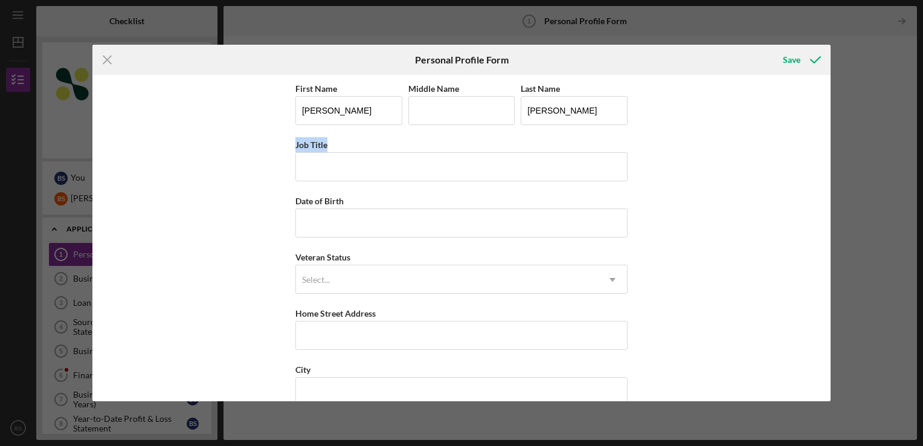
click at [720, 156] on div "First Name [PERSON_NAME] Middle Name Last Name [PERSON_NAME] Job Title Date of …" at bounding box center [461, 238] width 738 height 326
click at [734, 208] on div "First Name [PERSON_NAME] Middle Name Last Name [PERSON_NAME] Job Title Date of …" at bounding box center [461, 238] width 738 height 326
click at [731, 208] on div "First Name [PERSON_NAME] Middle Name Last Name [PERSON_NAME] Job Title Date of …" at bounding box center [461, 238] width 738 height 326
click at [730, 214] on div "First Name [PERSON_NAME] Middle Name Last Name [PERSON_NAME] Job Title Date of …" at bounding box center [461, 238] width 738 height 326
drag, startPoint x: 730, startPoint y: 214, endPoint x: 715, endPoint y: 209, distance: 15.8
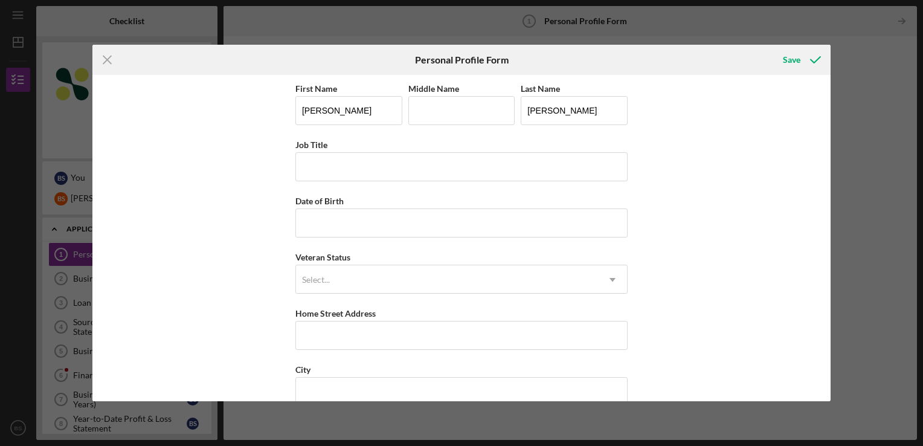
click at [728, 214] on div "First Name [PERSON_NAME] Middle Name Last Name [PERSON_NAME] Job Title Date of …" at bounding box center [461, 238] width 738 height 326
click at [687, 200] on div "First Name [PERSON_NAME] Middle Name Last Name [PERSON_NAME] Job Title Date of …" at bounding box center [461, 238] width 738 height 326
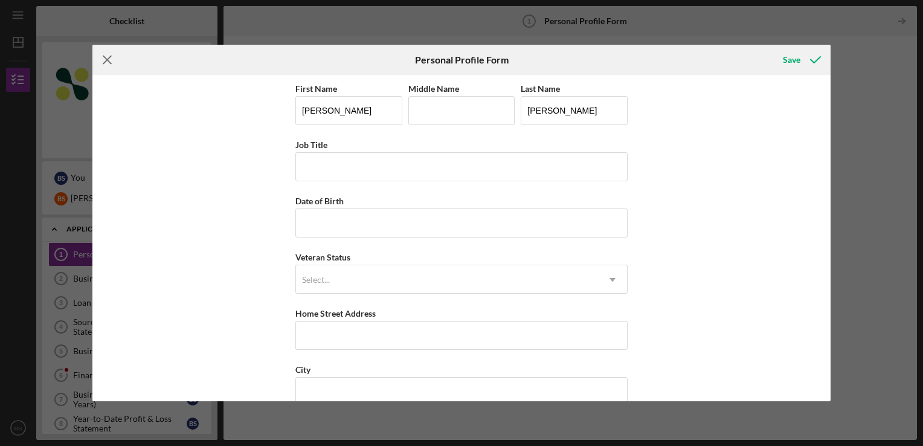
click at [102, 63] on icon "Icon/Menu Close" at bounding box center [107, 60] width 30 height 30
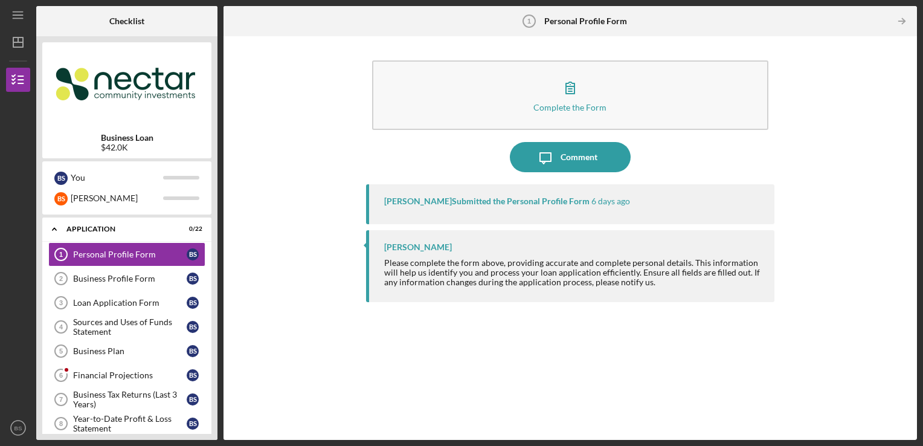
click at [453, 202] on div "[PERSON_NAME] Submitted the Personal Profile Form" at bounding box center [486, 201] width 205 height 10
